Goal: Transaction & Acquisition: Purchase product/service

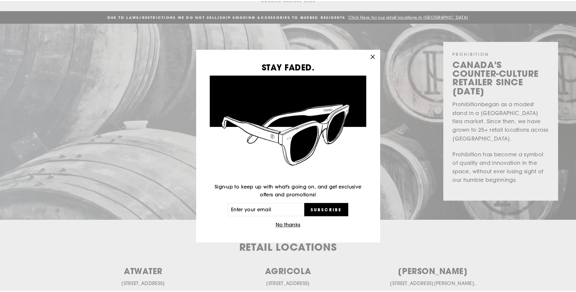
scroll to position [30, 0]
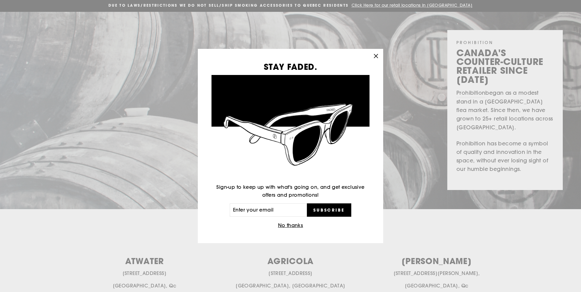
click at [375, 54] on icon "button" at bounding box center [376, 56] width 9 height 9
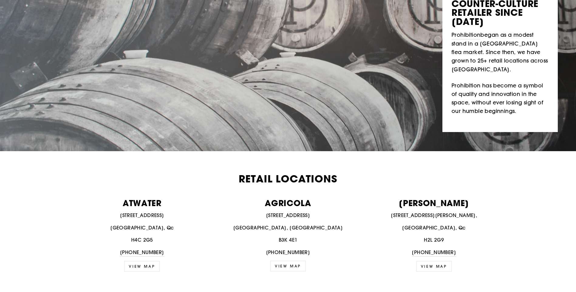
scroll to position [0, 0]
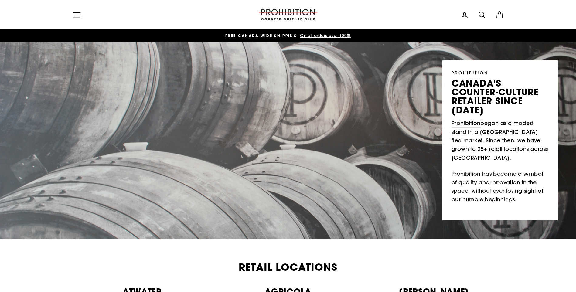
click at [481, 13] on icon at bounding box center [482, 15] width 9 height 9
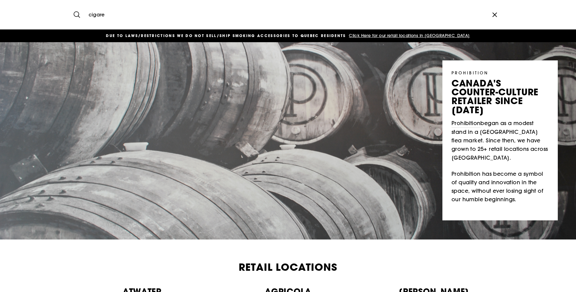
type input "cigare"
click at [73, 5] on button "Search" at bounding box center [79, 15] width 13 height 20
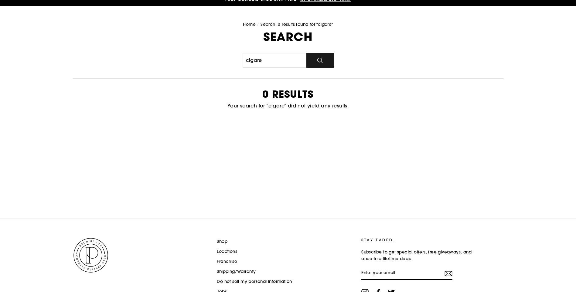
scroll to position [74, 0]
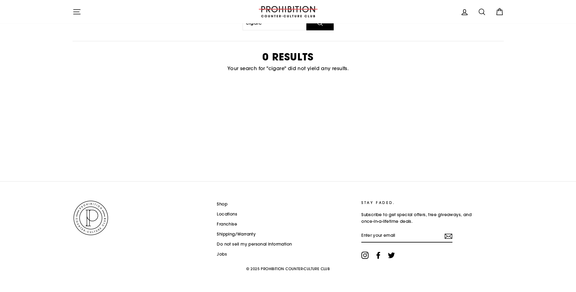
click at [225, 204] on link "Shop" at bounding box center [222, 204] width 11 height 9
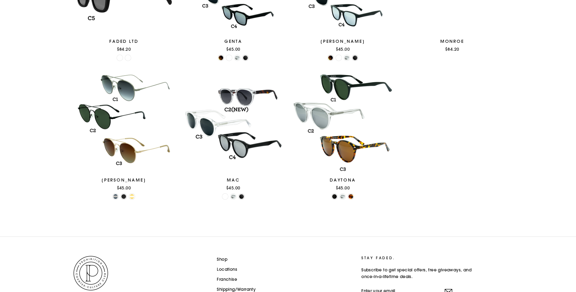
scroll to position [21, 0]
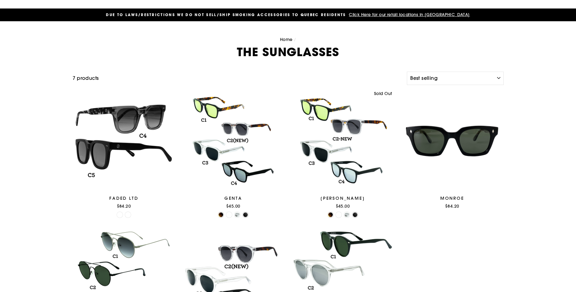
click at [421, 15] on span "Click Here for our retail locations in [GEOGRAPHIC_DATA]" at bounding box center [409, 14] width 122 height 5
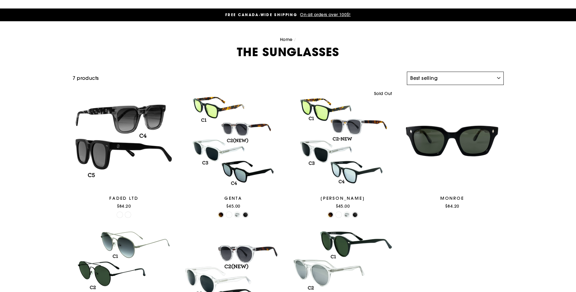
click at [500, 77] on select "Sort Featured Best selling Alphabetically, A-Z Alphabetically, Z-A Price, low t…" at bounding box center [455, 78] width 97 height 13
select select "title-ascending"
click at [407, 72] on select "Sort Featured Best selling Alphabetically, A-Z Alphabetically, Z-A Price, low t…" at bounding box center [455, 78] width 97 height 13
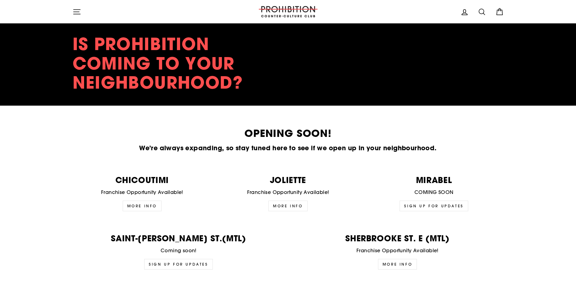
scroll to position [1461, 0]
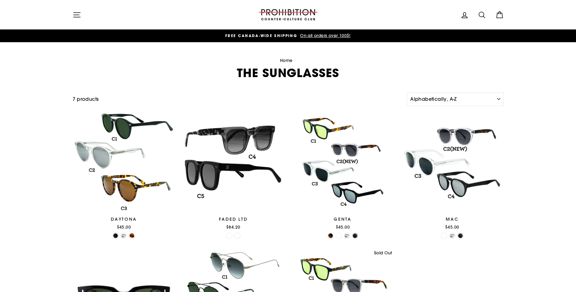
click at [286, 59] on link "Home" at bounding box center [286, 60] width 13 height 5
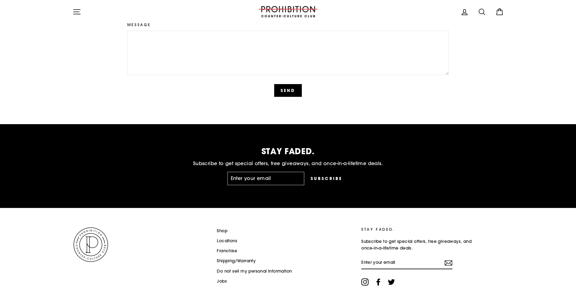
scroll to position [1513, 0]
